Goal: Check status: Check status

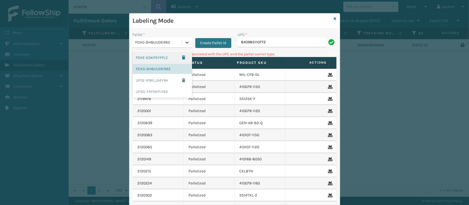
click at [184, 44] on icon at bounding box center [186, 42] width 5 height 5
click at [159, 92] on div "UPSG-74FSNFLY85" at bounding box center [162, 92] width 59 height 10
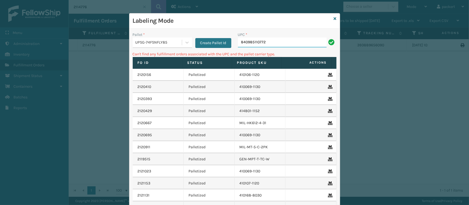
click at [271, 45] on input "840985110772" at bounding box center [282, 43] width 89 height 10
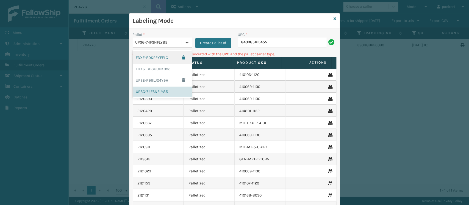
click at [184, 40] on icon at bounding box center [186, 42] width 5 height 5
click at [156, 66] on div "FDXG-BH8UUDK993" at bounding box center [162, 69] width 59 height 10
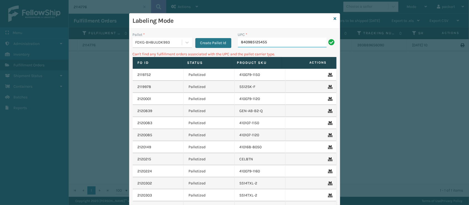
click at [273, 45] on input "840985125455" at bounding box center [282, 43] width 89 height 10
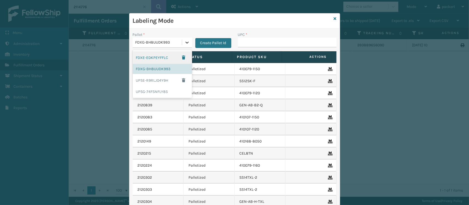
click at [182, 46] on div at bounding box center [187, 43] width 10 height 10
click at [162, 93] on div "UPSG-74FSNFLY85" at bounding box center [162, 92] width 59 height 10
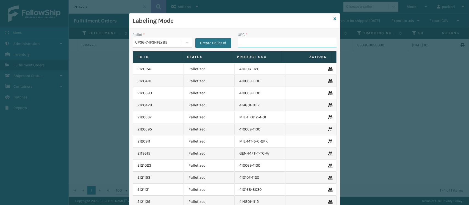
click at [250, 47] on input "UPC *" at bounding box center [287, 43] width 99 height 10
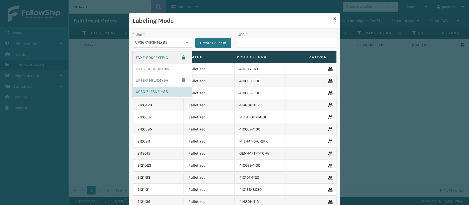
click at [179, 43] on div "UPSG-74FSNFLY85" at bounding box center [158, 43] width 47 height 6
click at [161, 68] on div "FDXG-BH8UUDK993" at bounding box center [162, 69] width 59 height 10
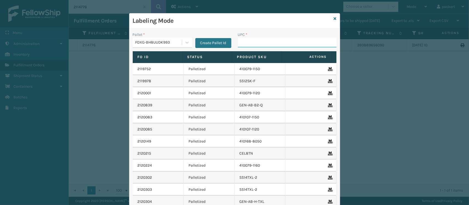
click at [248, 43] on input "UPC *" at bounding box center [287, 43] width 99 height 10
